Goal: Information Seeking & Learning: Learn about a topic

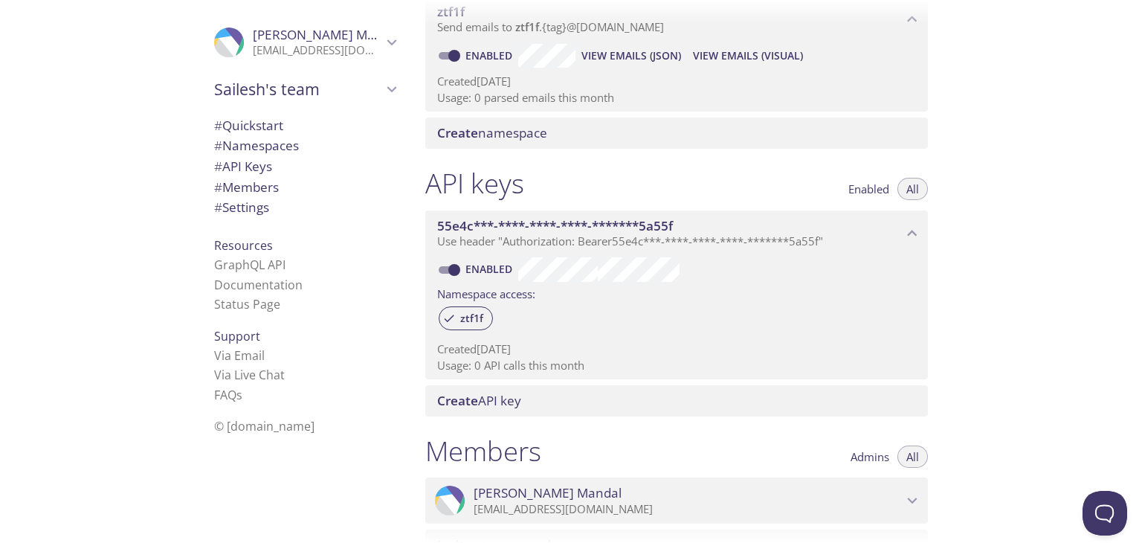
scroll to position [237, 0]
click at [467, 321] on span "ztf1f" at bounding box center [471, 316] width 41 height 13
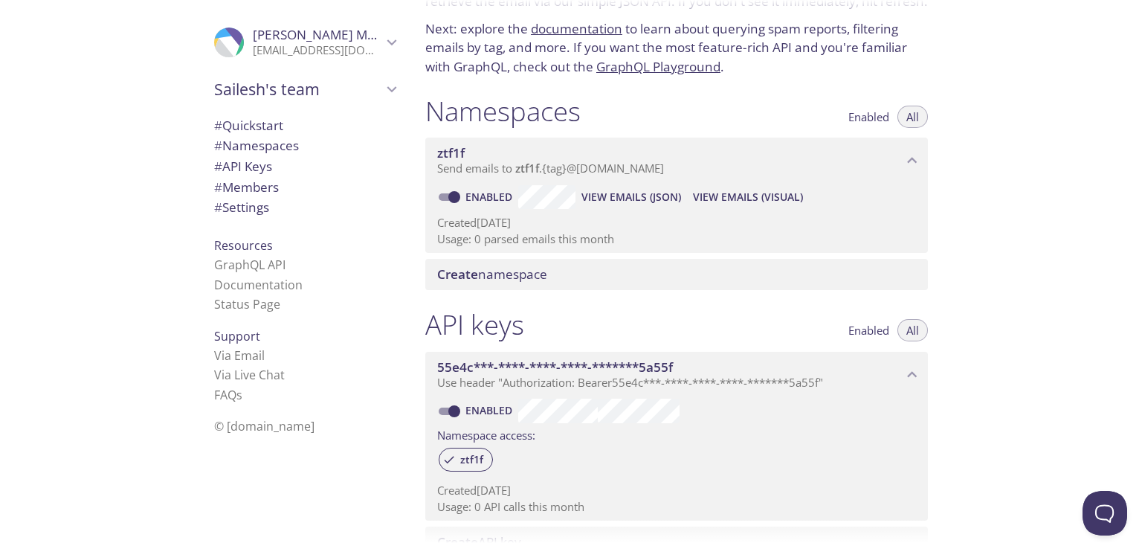
scroll to position [65, 0]
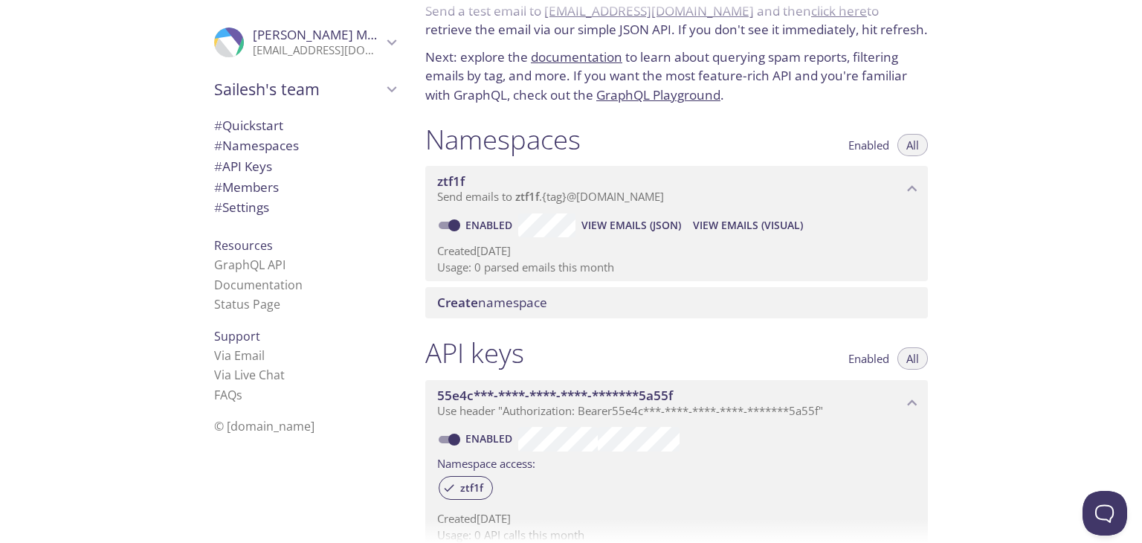
click at [518, 306] on span "Create namespace" at bounding box center [492, 302] width 110 height 17
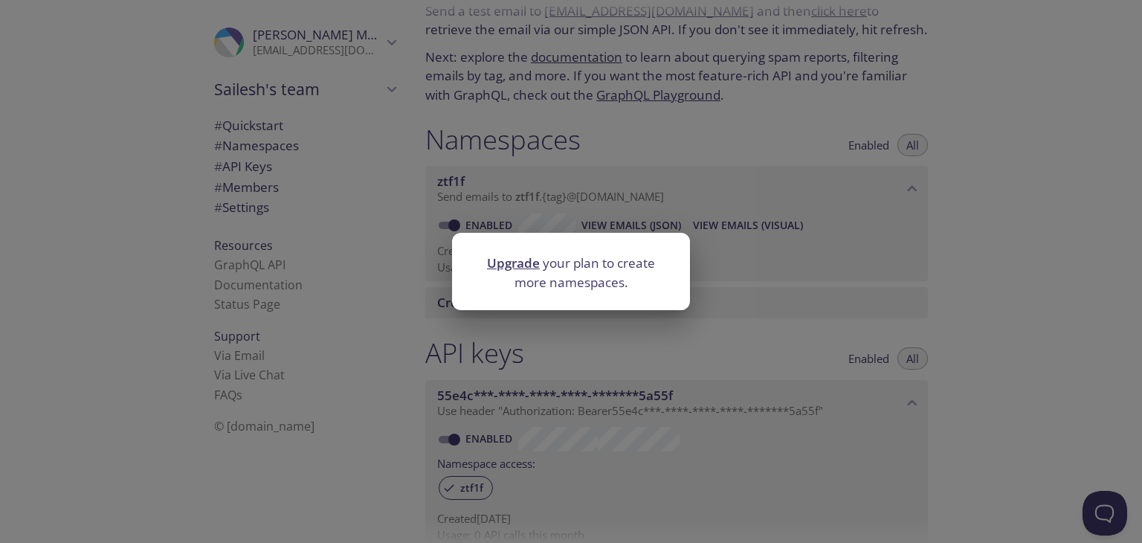
click at [771, 283] on div "Upgrade your plan to create more namespaces." at bounding box center [571, 271] width 1142 height 543
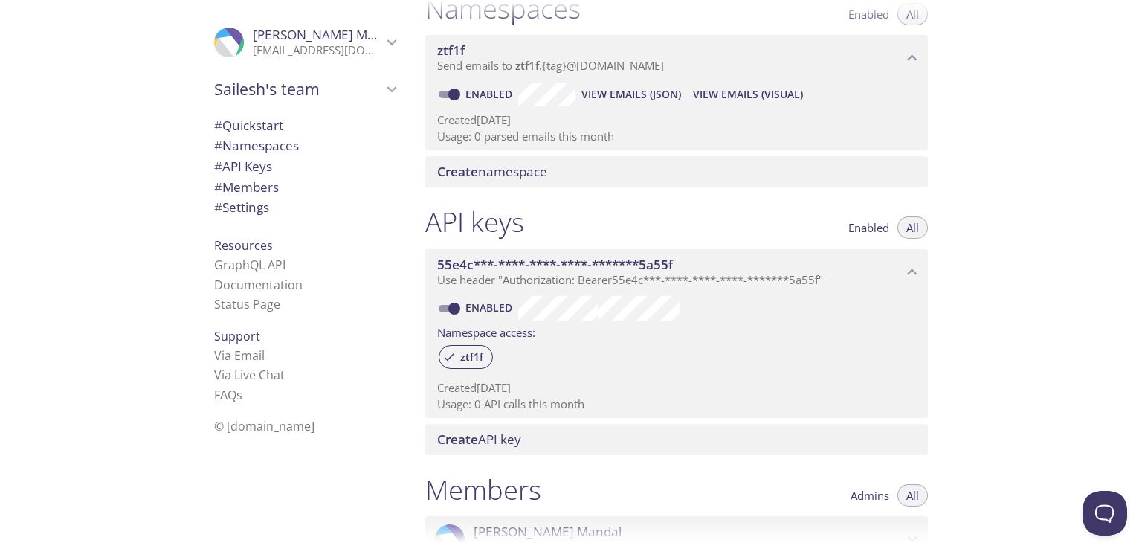
scroll to position [120, 0]
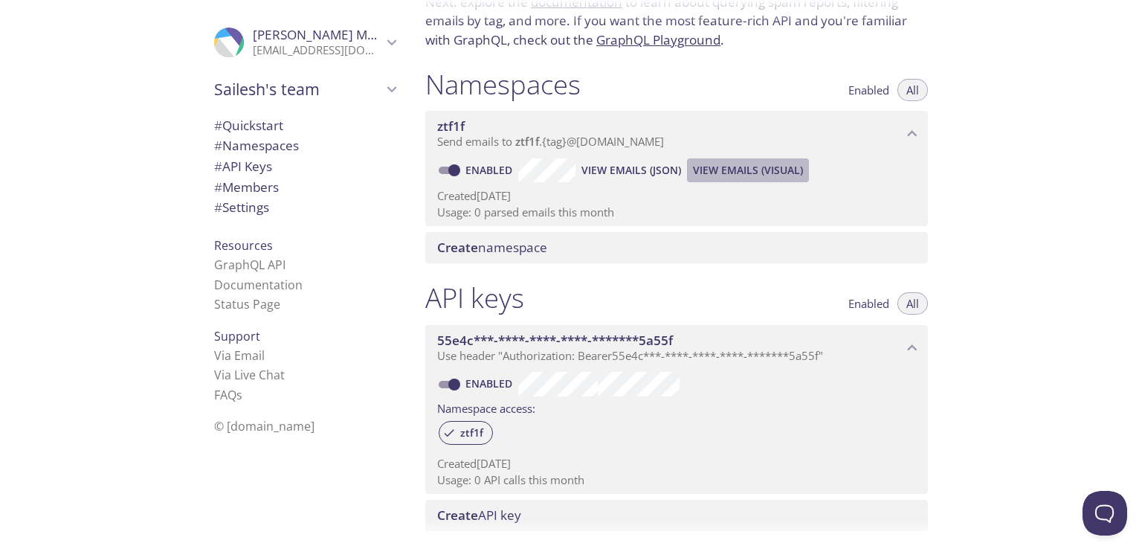
click at [753, 167] on span "View Emails (Visual)" at bounding box center [748, 170] width 110 height 18
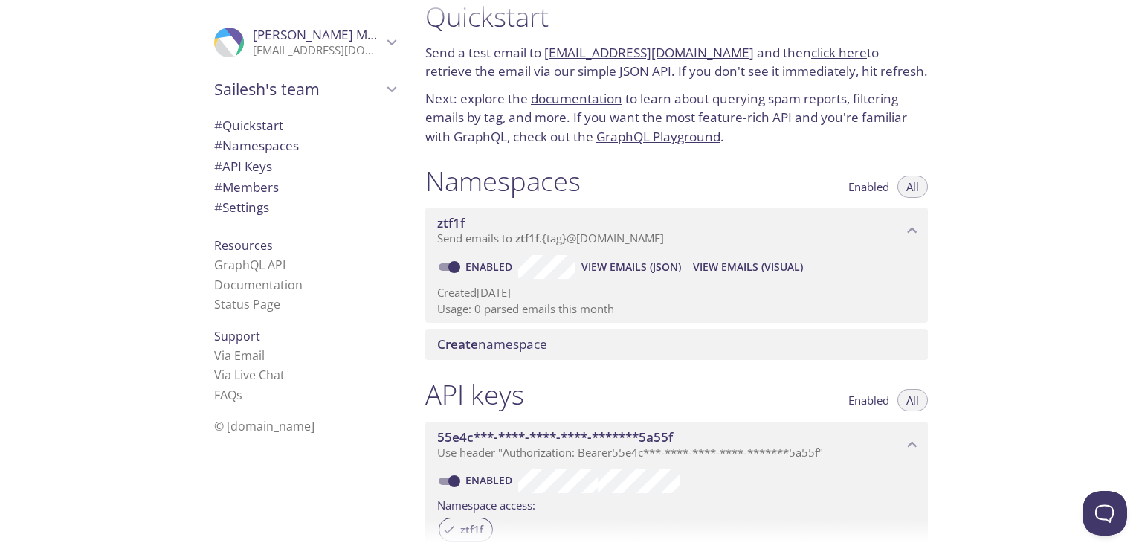
scroll to position [24, 0]
click at [634, 261] on span "View Emails (JSON)" at bounding box center [632, 267] width 100 height 18
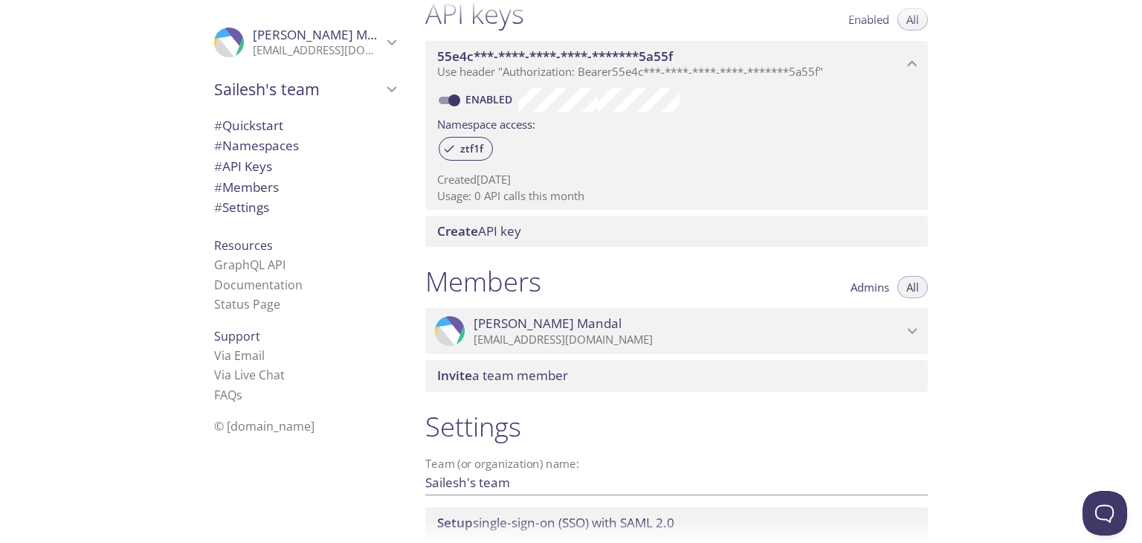
scroll to position [406, 0]
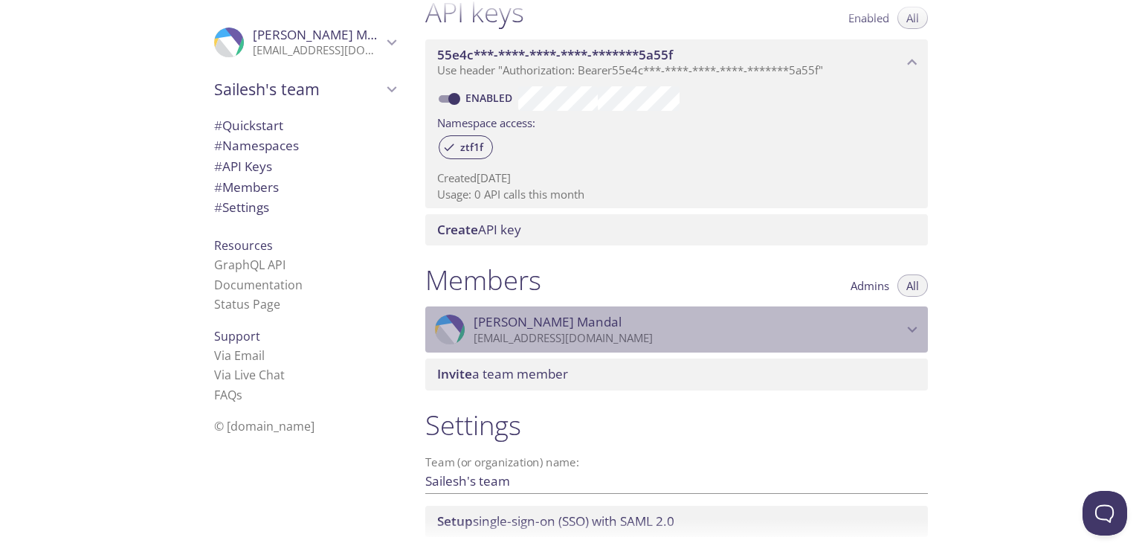
click at [917, 332] on icon "Sailesh Mandal" at bounding box center [912, 329] width 19 height 19
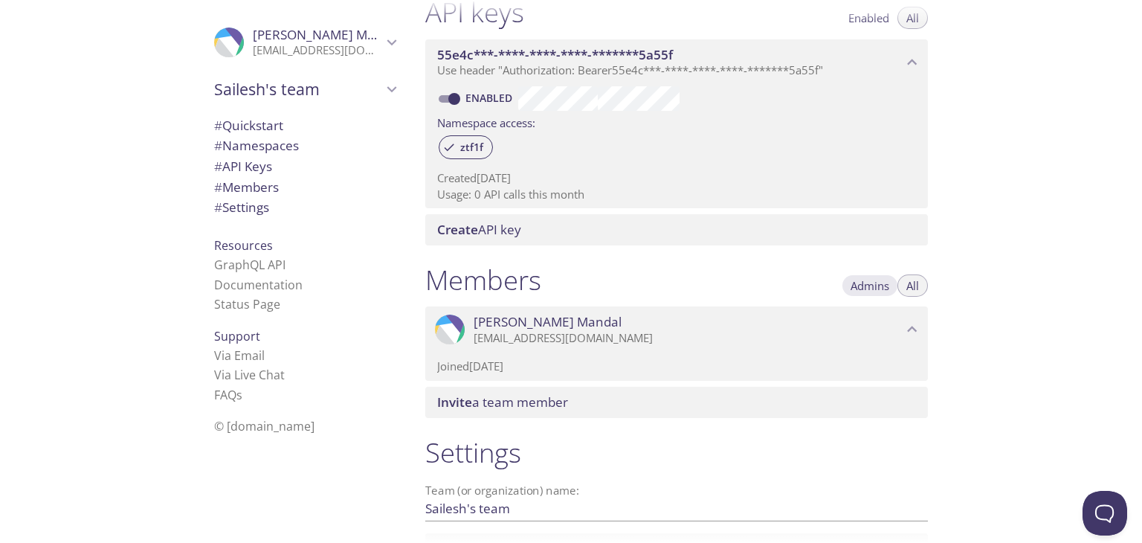
click at [855, 286] on span "Admins" at bounding box center [870, 286] width 39 height 0
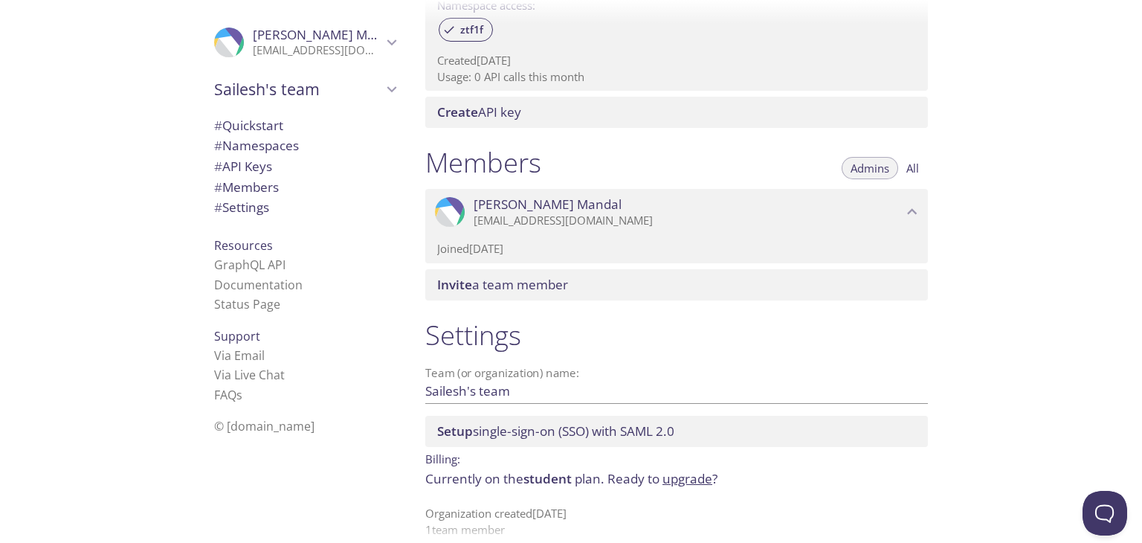
scroll to position [542, 0]
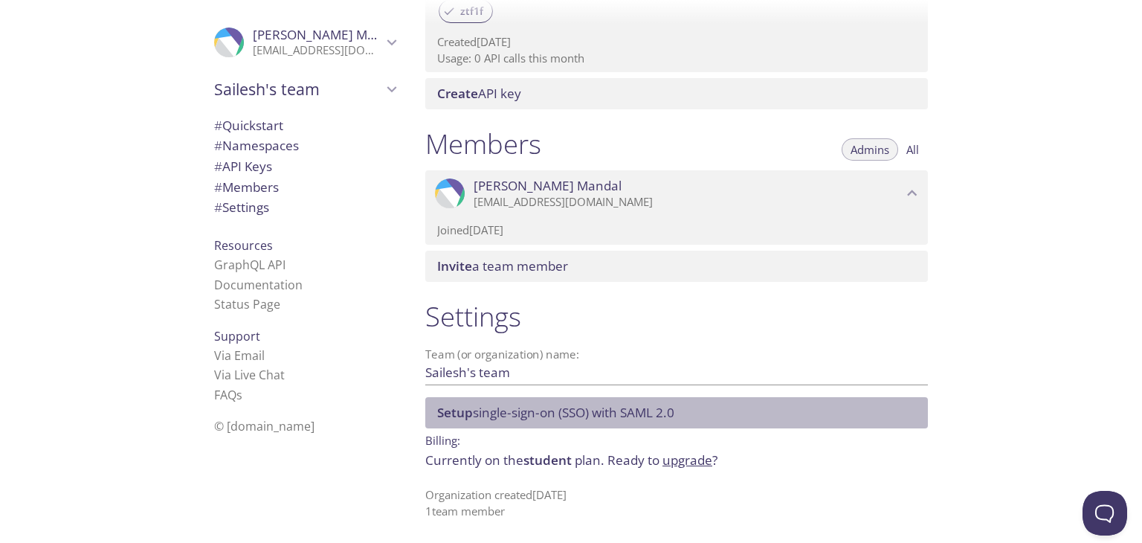
click at [674, 420] on span "Setup single-sign-on (SSO) with [PERSON_NAME] 2.0" at bounding box center [555, 412] width 237 height 17
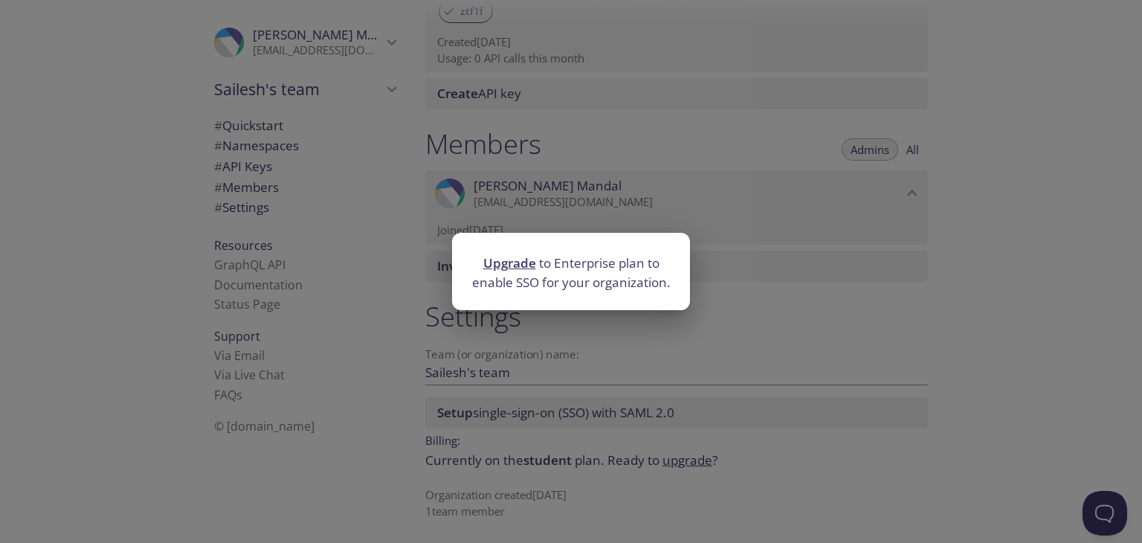
click at [726, 363] on div "Upgrade to Enterprise plan to enable SSO for your organization." at bounding box center [571, 271] width 1142 height 543
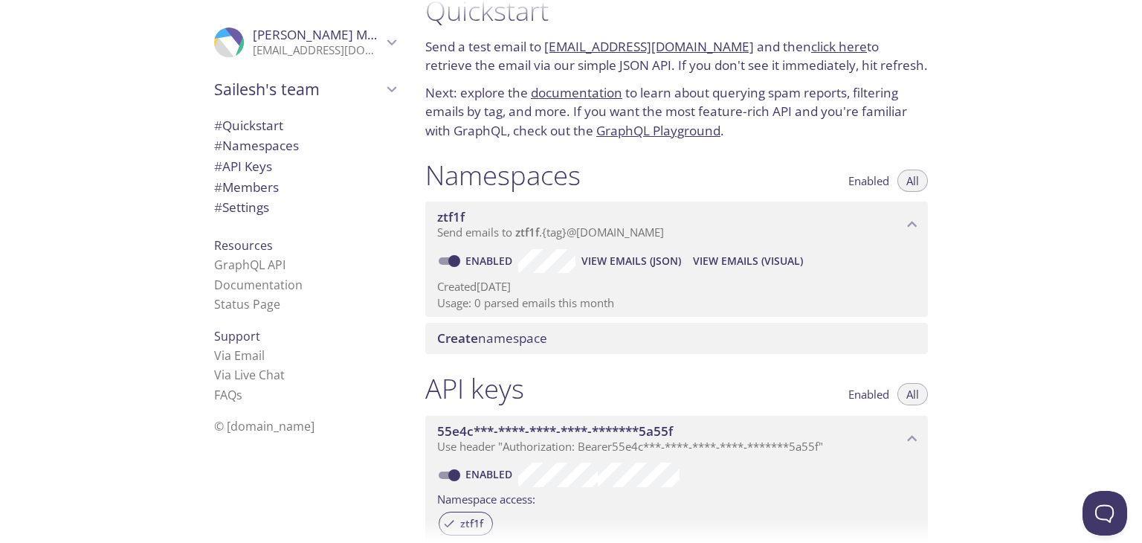
scroll to position [0, 0]
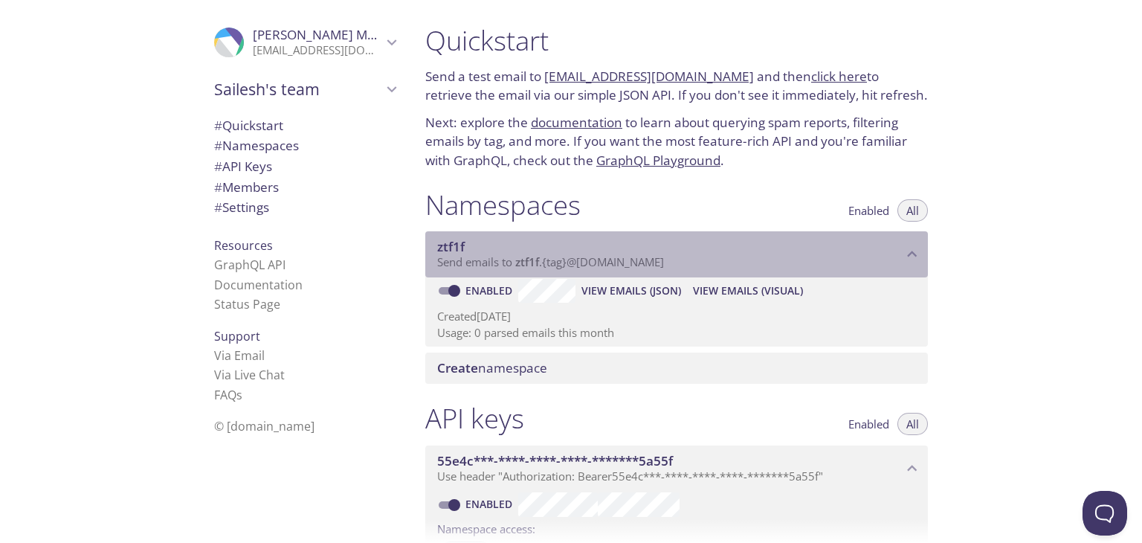
click at [625, 248] on span "ztf1f" at bounding box center [670, 247] width 466 height 16
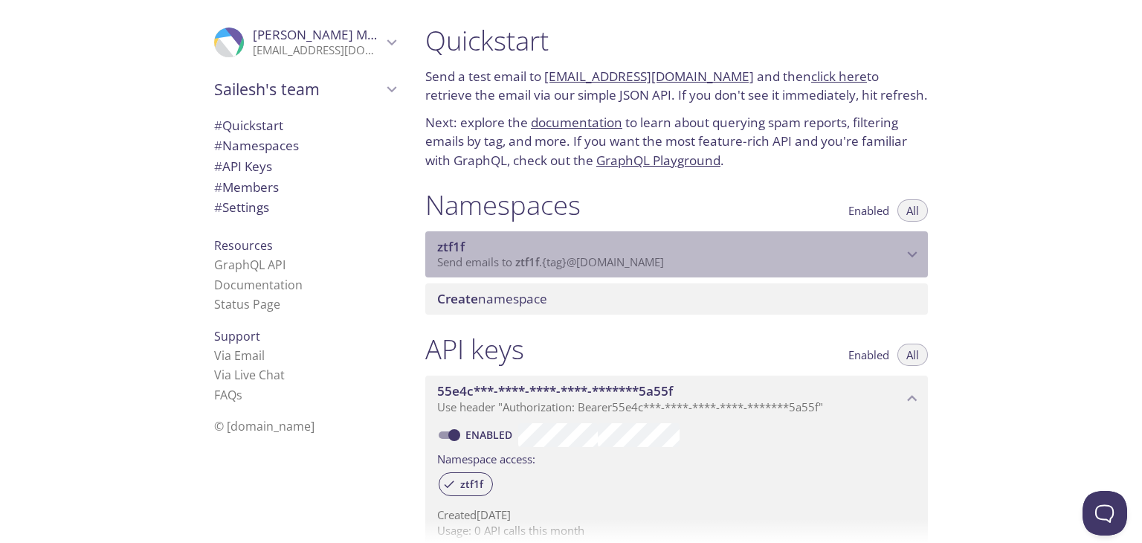
click at [625, 248] on span "ztf1f" at bounding box center [670, 247] width 466 height 16
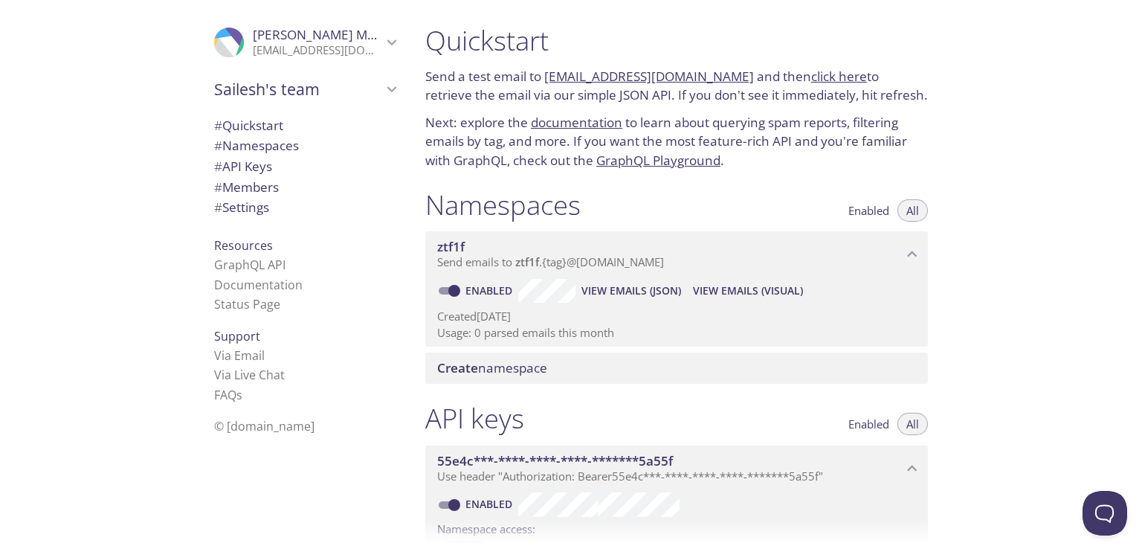
click at [652, 78] on link "[EMAIL_ADDRESS][DOMAIN_NAME]" at bounding box center [649, 76] width 210 height 17
click at [618, 77] on link "[EMAIL_ADDRESS][DOMAIN_NAME]" at bounding box center [649, 76] width 210 height 17
click at [626, 80] on link "[EMAIL_ADDRESS][DOMAIN_NAME]" at bounding box center [649, 76] width 210 height 17
click at [819, 77] on link "click here" at bounding box center [839, 76] width 56 height 17
click at [570, 77] on link "[EMAIL_ADDRESS][DOMAIN_NAME]" at bounding box center [649, 76] width 210 height 17
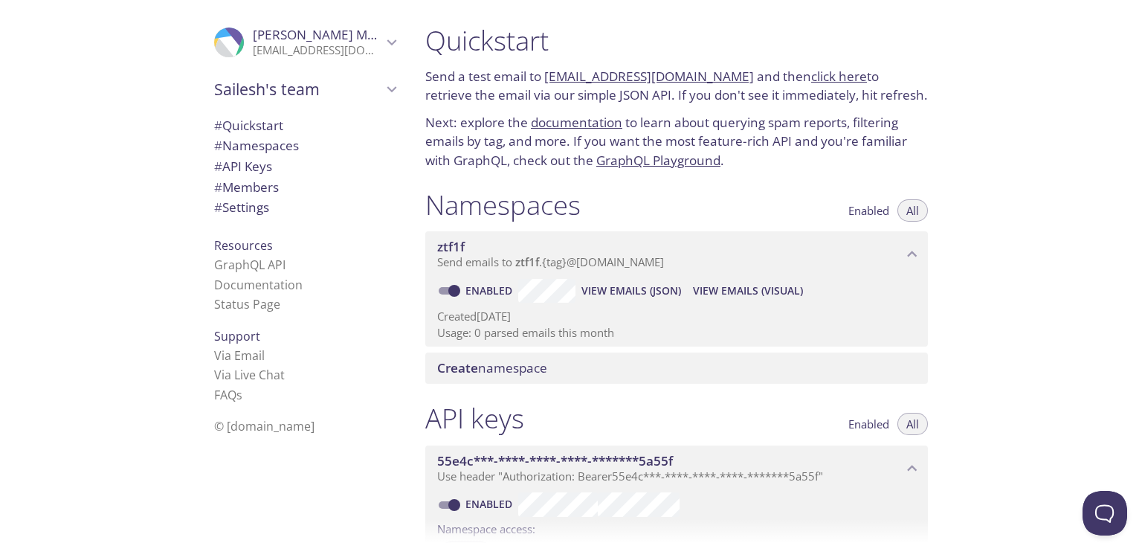
click at [570, 77] on link "[EMAIL_ADDRESS][DOMAIN_NAME]" at bounding box center [649, 76] width 210 height 17
click at [812, 80] on link "click here" at bounding box center [839, 76] width 56 height 17
click at [620, 159] on link "GraphQL Playground" at bounding box center [659, 160] width 124 height 17
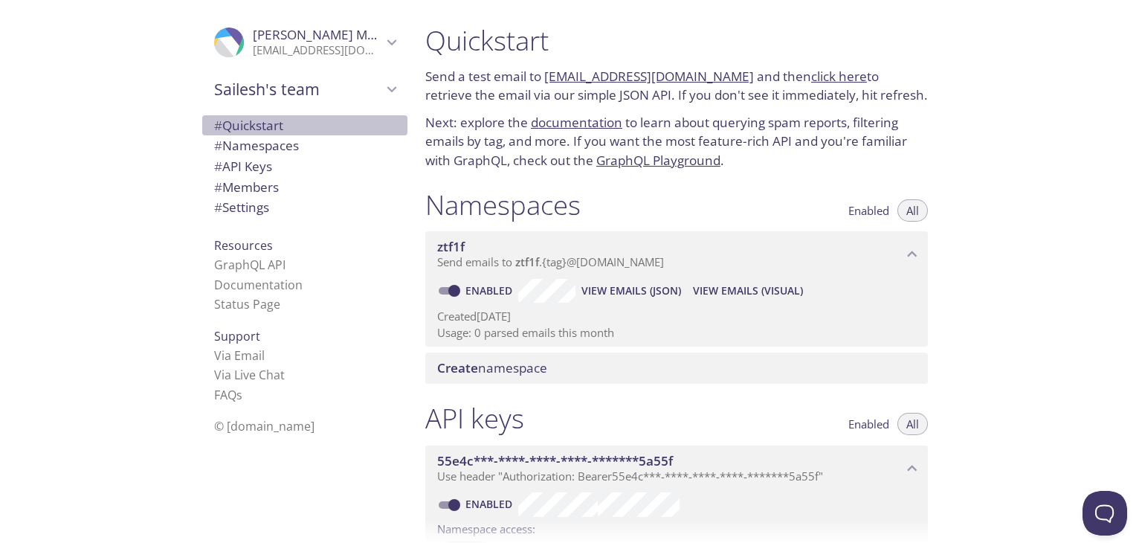
click at [254, 123] on span "# Quickstart" at bounding box center [248, 125] width 69 height 17
click at [271, 124] on span "# Quickstart" at bounding box center [248, 125] width 69 height 17
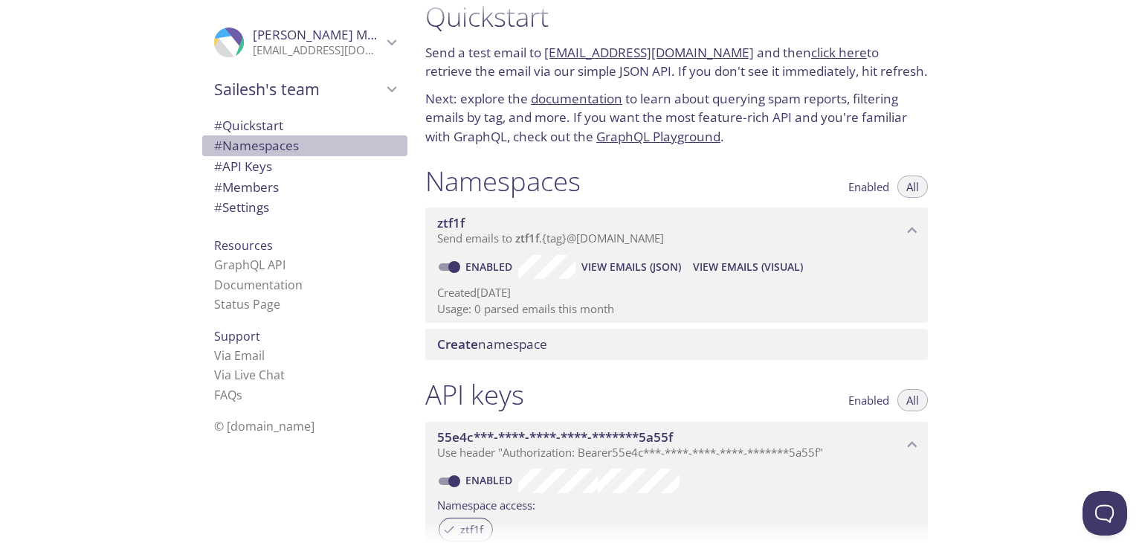
click at [255, 147] on span "# Namespaces" at bounding box center [256, 145] width 85 height 17
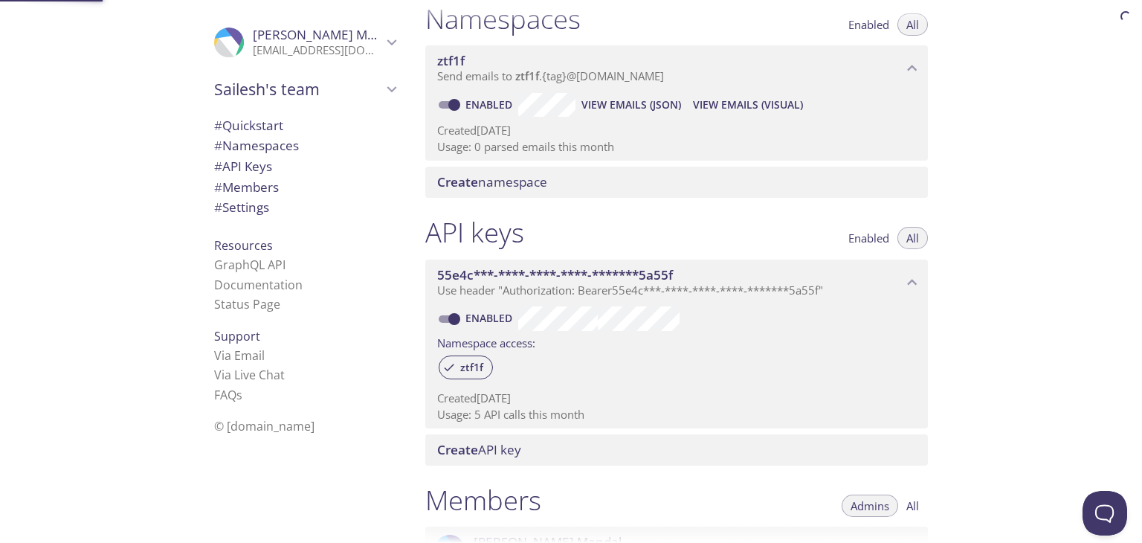
scroll to position [187, 0]
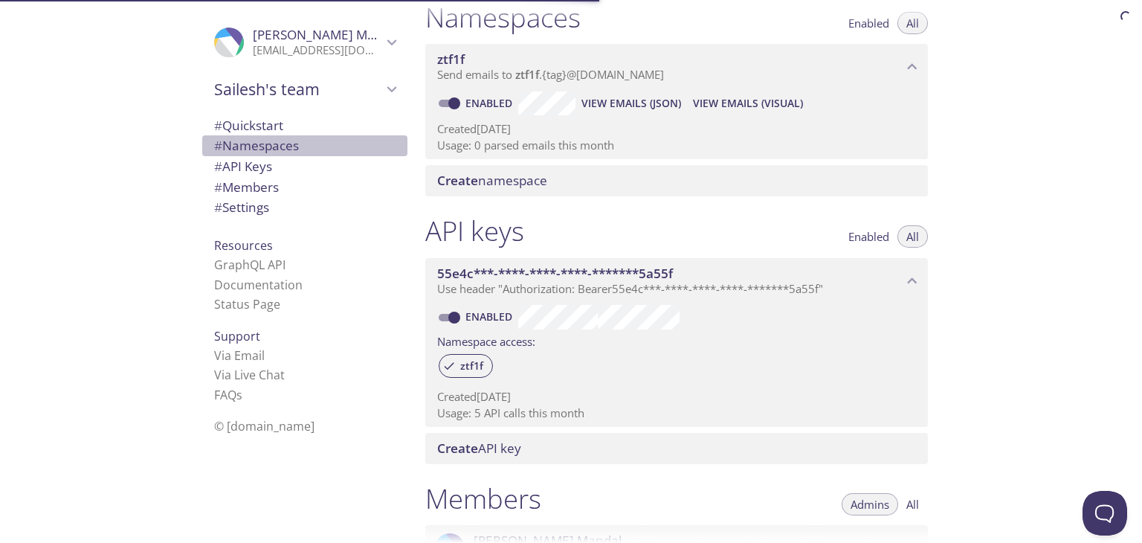
click at [255, 155] on span "# Namespaces" at bounding box center [304, 145] width 181 height 19
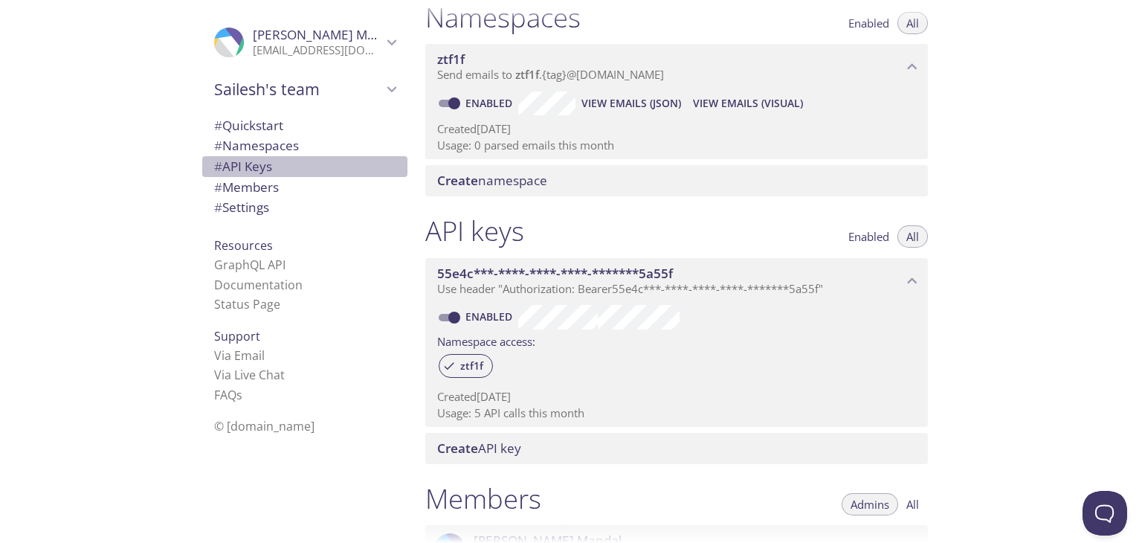
click at [262, 164] on span "# API Keys" at bounding box center [243, 166] width 58 height 17
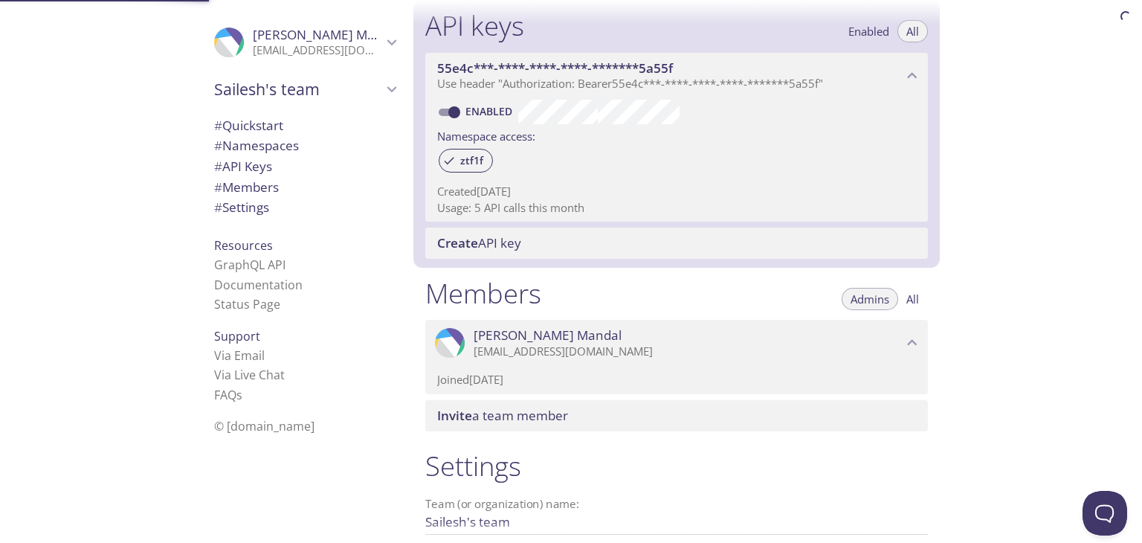
scroll to position [402, 0]
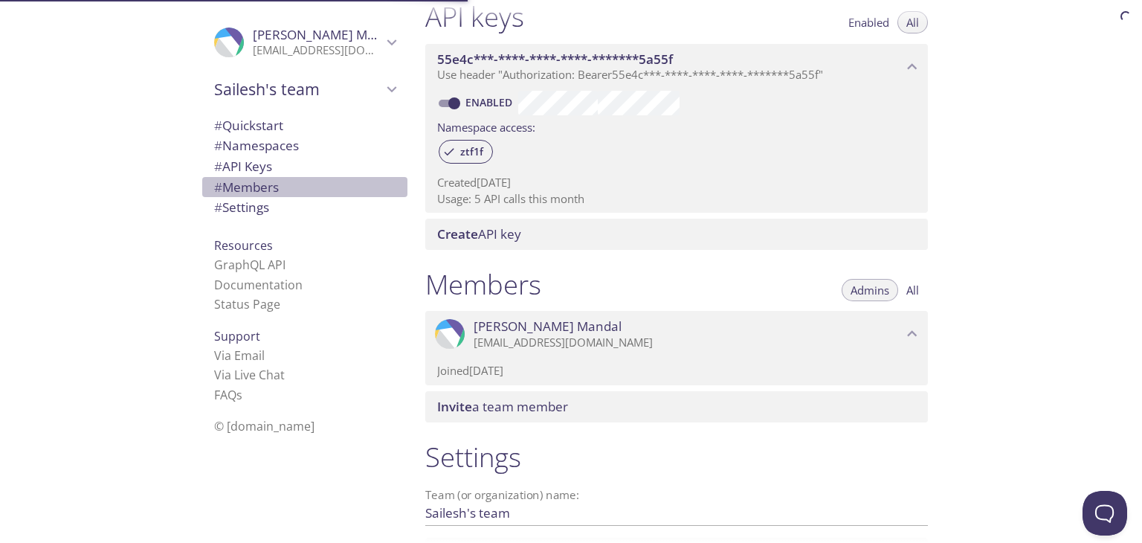
click at [261, 179] on span "# Members" at bounding box center [246, 187] width 65 height 17
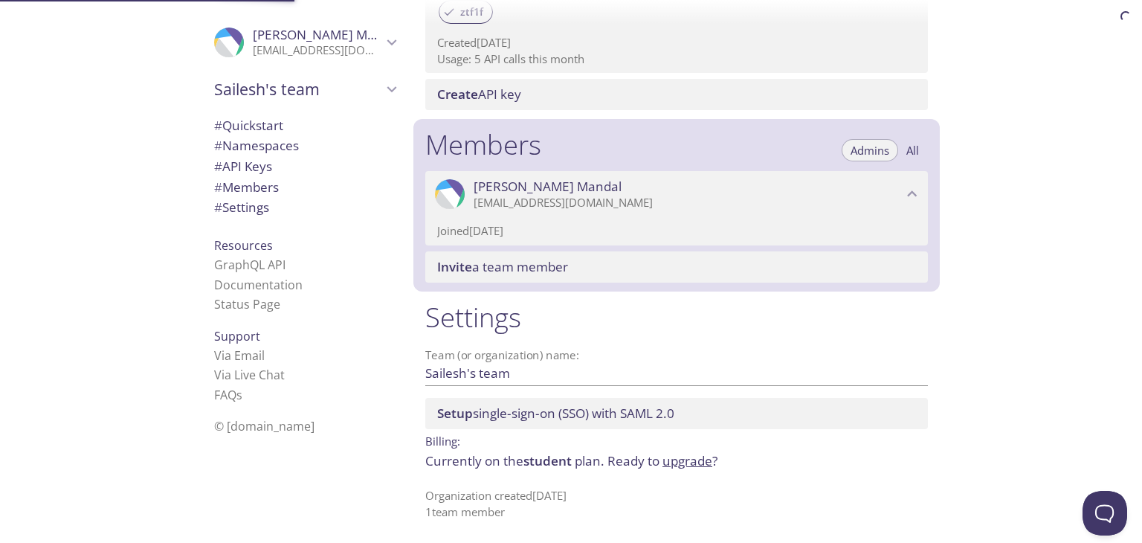
scroll to position [542, 0]
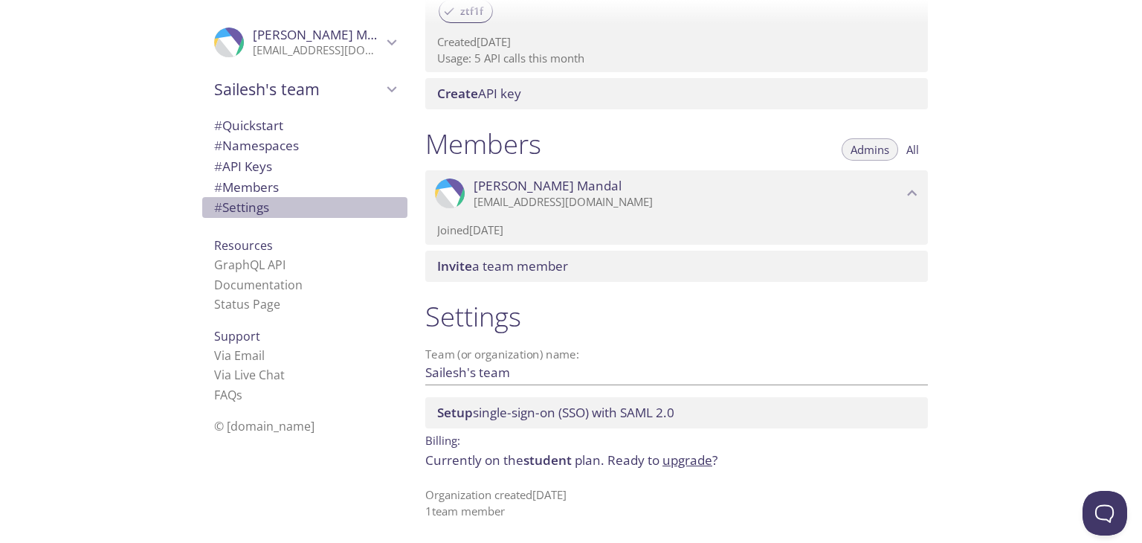
click at [258, 201] on span "# Settings" at bounding box center [241, 207] width 55 height 17
click at [234, 242] on span "Resources" at bounding box center [243, 245] width 59 height 16
click at [235, 244] on span "Resources" at bounding box center [243, 245] width 59 height 16
click at [239, 307] on link "Status Page" at bounding box center [247, 304] width 66 height 16
